Goal: Information Seeking & Learning: Learn about a topic

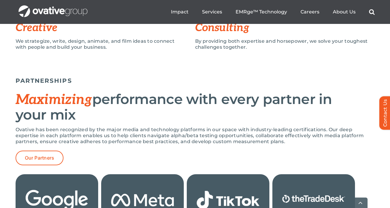
scroll to position [539, 0]
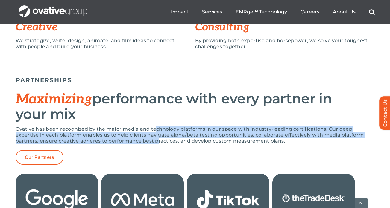
drag, startPoint x: 156, startPoint y: 134, endPoint x: 156, endPoint y: 142, distance: 8.1
click at [156, 142] on p "Ovative has been recognized by the major media and technology platforms in our …" at bounding box center [195, 135] width 359 height 18
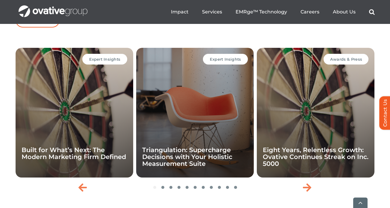
scroll to position [1287, 0]
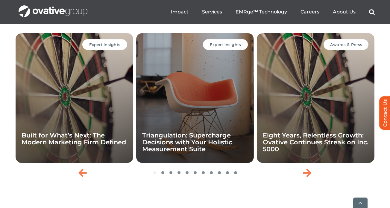
click at [316, 180] on div "Expert Insights Built for What’s Next: The Modern Marketing Firm Defined Expert…" at bounding box center [195, 106] width 359 height 150
click at [312, 180] on div "Next slide" at bounding box center [307, 172] width 15 height 15
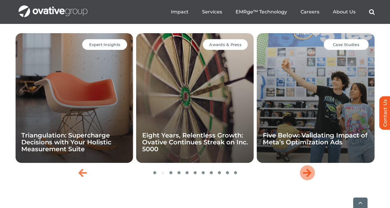
click at [312, 180] on div "Next slide" at bounding box center [307, 172] width 15 height 15
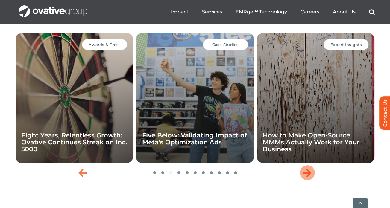
click at [312, 180] on div "Next slide" at bounding box center [307, 172] width 15 height 15
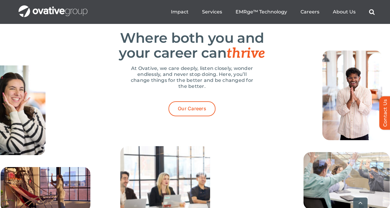
scroll to position [1885, 0]
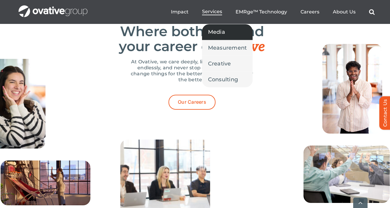
click at [216, 39] on link "Media" at bounding box center [227, 32] width 51 height 16
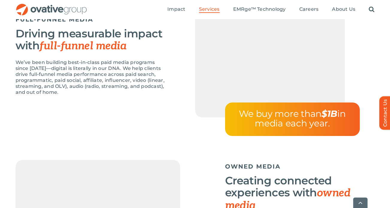
scroll to position [539, 0]
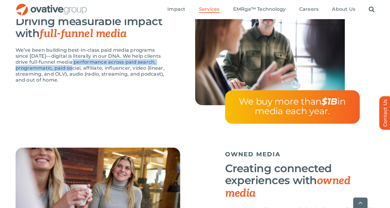
drag, startPoint x: 76, startPoint y: 60, endPoint x: 76, endPoint y: 66, distance: 6.3
click at [76, 66] on p "We’ve been building best-in-class paid media programs since [DATE]—digital is l…" at bounding box center [91, 65] width 150 height 36
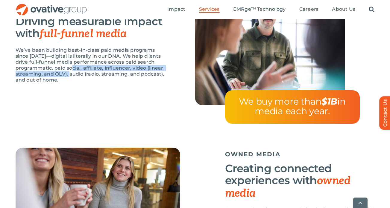
drag, startPoint x: 76, startPoint y: 66, endPoint x: 77, endPoint y: 74, distance: 8.1
click at [77, 74] on p "We’ve been building best-in-class paid media programs since [DATE]—digital is l…" at bounding box center [91, 65] width 150 height 36
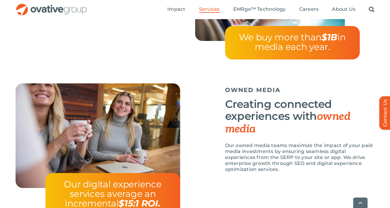
scroll to position [628, 0]
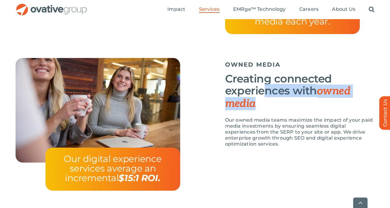
drag, startPoint x: 262, startPoint y: 90, endPoint x: 265, endPoint y: 106, distance: 16.6
click at [265, 106] on h3 "Creating connected experiences with owned media" at bounding box center [300, 91] width 150 height 37
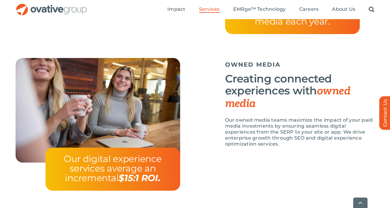
click at [274, 131] on p "Our owned media teams maximize the impact of your paid media investments by ens…" at bounding box center [300, 132] width 150 height 30
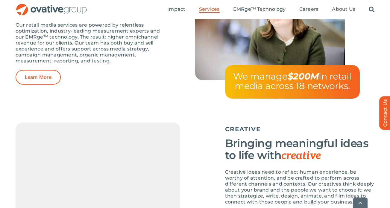
scroll to position [928, 0]
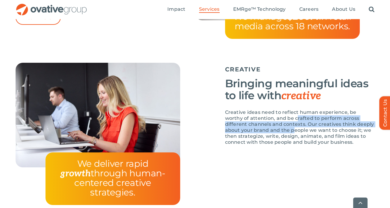
drag, startPoint x: 279, startPoint y: 140, endPoint x: 278, endPoint y: 130, distance: 9.6
click at [278, 130] on p "Creative ideas need to reflect human experience, be worthy of attention, and be…" at bounding box center [300, 128] width 150 height 36
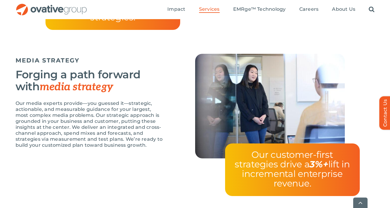
scroll to position [1107, 0]
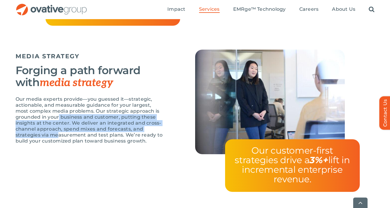
drag, startPoint x: 59, startPoint y: 118, endPoint x: 57, endPoint y: 133, distance: 15.6
click at [57, 133] on p "Our media experts provide—you guessed it—strategic, actionable, and measurable …" at bounding box center [91, 120] width 150 height 48
click at [83, 126] on p "Our media experts provide—you guessed it—strategic, actionable, and measurable …" at bounding box center [91, 120] width 150 height 48
click at [87, 121] on p "Our media experts provide—you guessed it—strategic, actionable, and measurable …" at bounding box center [91, 120] width 150 height 48
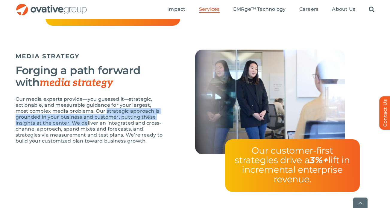
drag, startPoint x: 87, startPoint y: 122, endPoint x: 93, endPoint y: 108, distance: 15.2
click at [93, 108] on p "Our media experts provide—you guessed it—strategic, actionable, and measurable …" at bounding box center [91, 120] width 150 height 48
click at [79, 120] on p "Our media experts provide—you guessed it—strategic, actionable, and measurable …" at bounding box center [91, 120] width 150 height 48
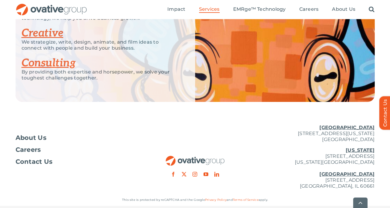
scroll to position [1369, 0]
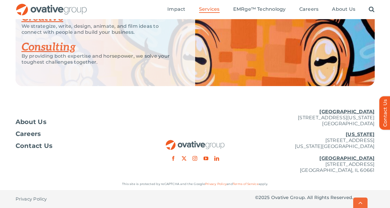
click at [360, 201] on link "Go to Top" at bounding box center [360, 203] width 14 height 10
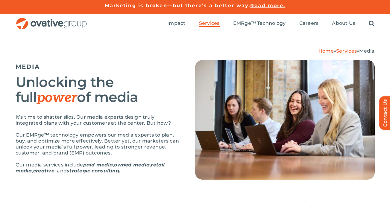
scroll to position [0, 0]
